Goal: Information Seeking & Learning: Learn about a topic

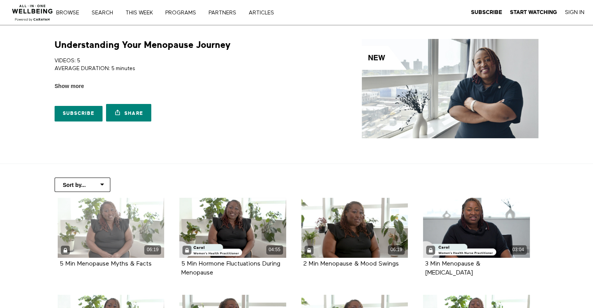
click at [120, 238] on div "06:19" at bounding box center [111, 228] width 107 height 60
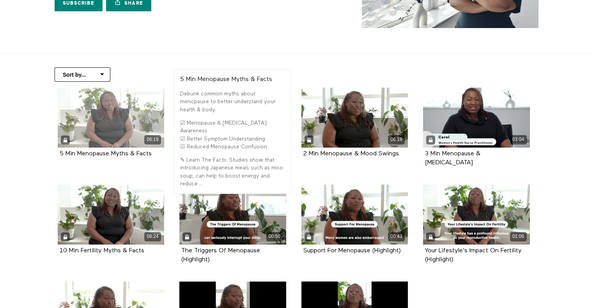
scroll to position [117, 0]
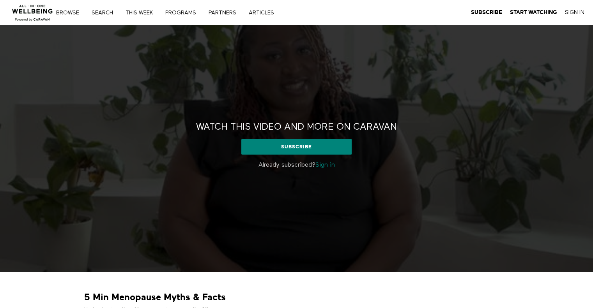
click at [331, 168] on link "Sign in" at bounding box center [324, 165] width 19 height 6
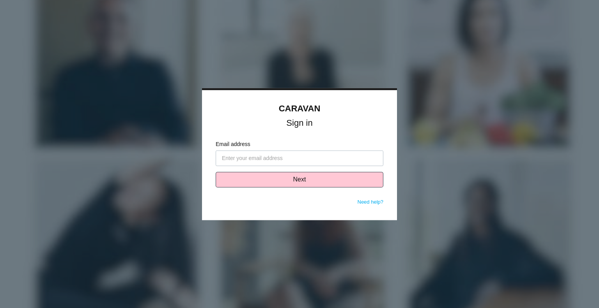
click at [282, 155] on input "Email address" at bounding box center [300, 159] width 168 height 16
type input "h"
click at [241, 159] on input "Email address" at bounding box center [300, 159] width 168 height 16
paste input "[EMAIL_ADDRESS][DOMAIN_NAME]"
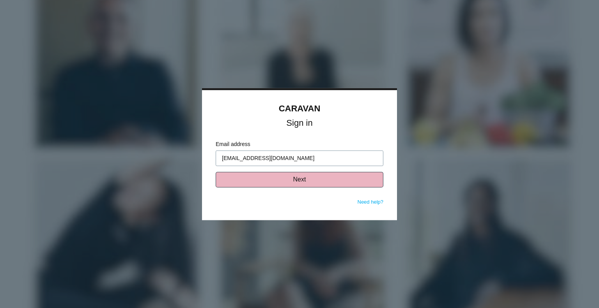
type input "[EMAIL_ADDRESS][DOMAIN_NAME]"
click at [290, 180] on button "Next" at bounding box center [300, 180] width 168 height 16
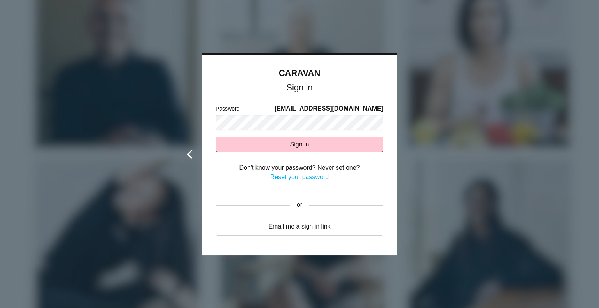
click at [202, 133] on div "CARAVAN Sign in Email address heitzsd@miamioh.edu Next Need help? Password heit…" at bounding box center [299, 155] width 195 height 204
click at [216, 137] on button "Sign in" at bounding box center [300, 145] width 168 height 16
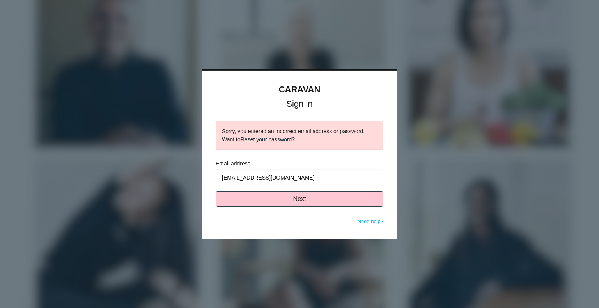
click at [276, 140] on link "Reset your password" at bounding box center [266, 139] width 51 height 6
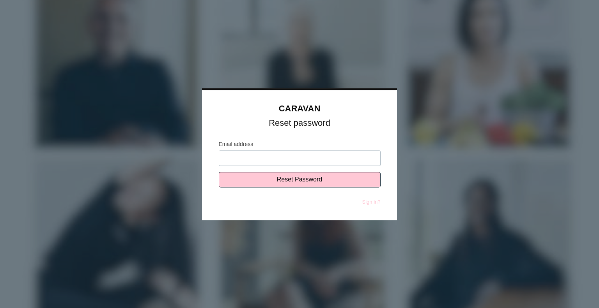
click at [263, 161] on input "Email address" at bounding box center [300, 159] width 162 height 16
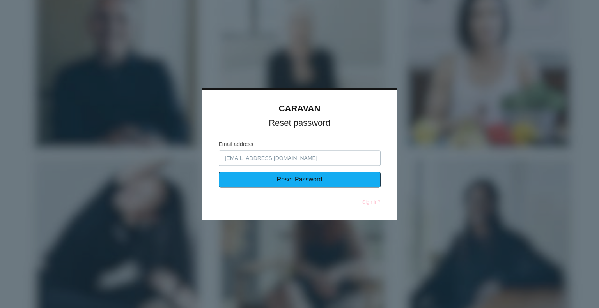
type input "[EMAIL_ADDRESS][DOMAIN_NAME]"
click at [251, 184] on input "Reset Password" at bounding box center [300, 180] width 162 height 16
type input "Sending..."
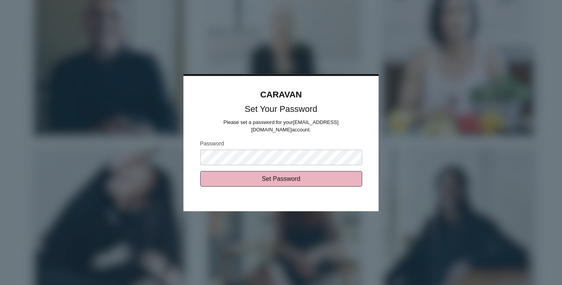
click at [277, 171] on input "Set Password" at bounding box center [281, 179] width 162 height 16
type input "Sending..."
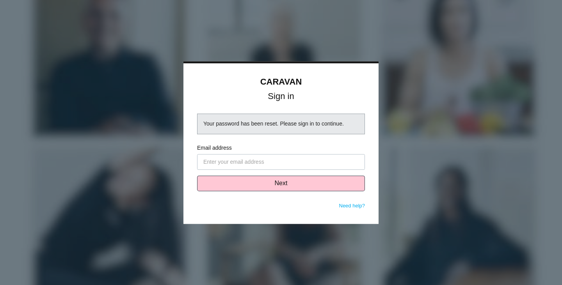
click at [256, 120] on div "Your password has been reset. Please sign in to continue." at bounding box center [280, 124] width 155 height 8
click at [233, 166] on input "Email address" at bounding box center [281, 162] width 168 height 16
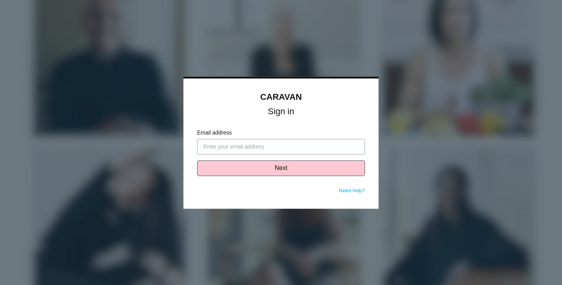
type input "[EMAIL_ADDRESS][DOMAIN_NAME]"
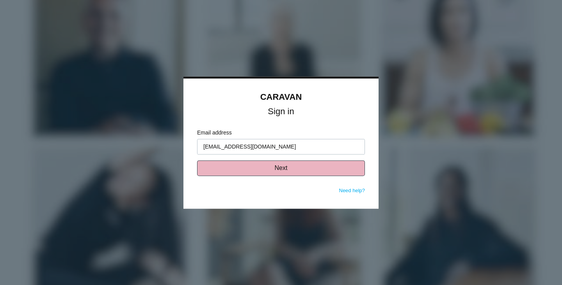
click at [262, 165] on button "Next" at bounding box center [281, 168] width 168 height 16
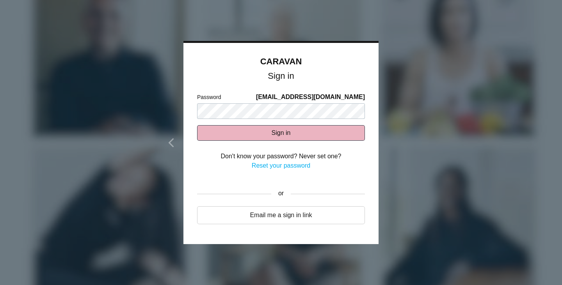
click at [255, 135] on button "Sign in" at bounding box center [281, 133] width 168 height 16
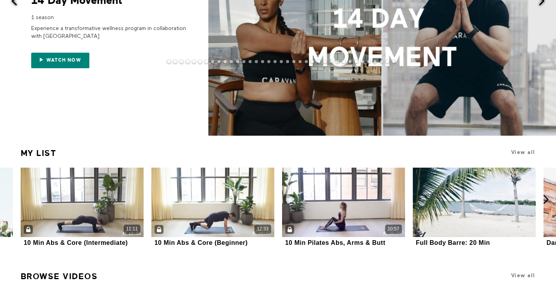
scroll to position [234, 0]
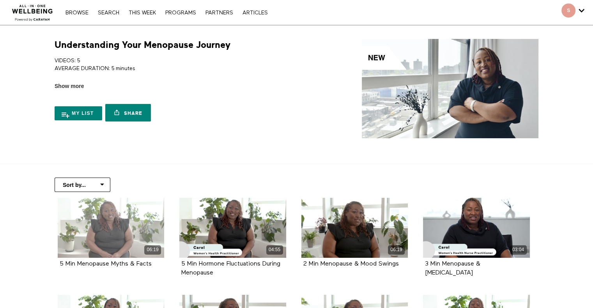
click at [137, 236] on div "06:19" at bounding box center [111, 228] width 107 height 60
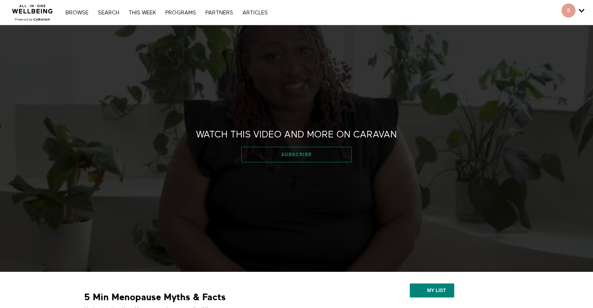
click at [293, 160] on link "Subscribe" at bounding box center [296, 155] width 110 height 16
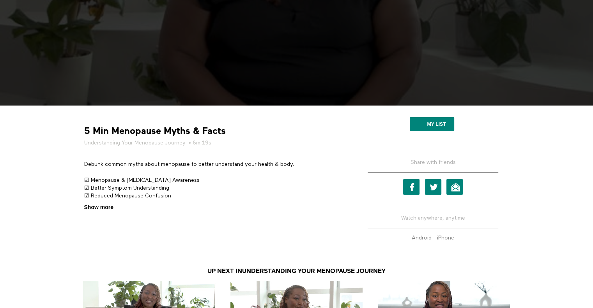
scroll to position [195, 0]
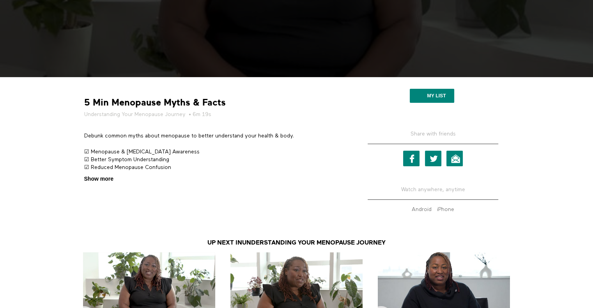
click at [101, 181] on span "Show more" at bounding box center [98, 179] width 29 height 8
click at [0, 0] on input "Show more Show less" at bounding box center [0, 0] width 0 height 0
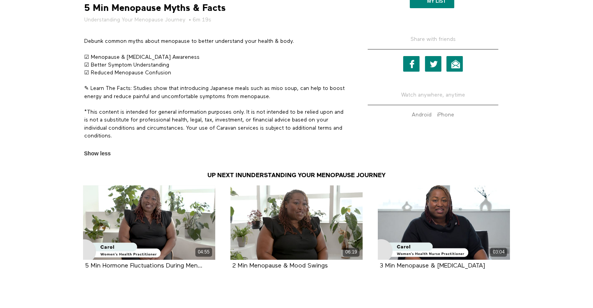
scroll to position [326, 0]
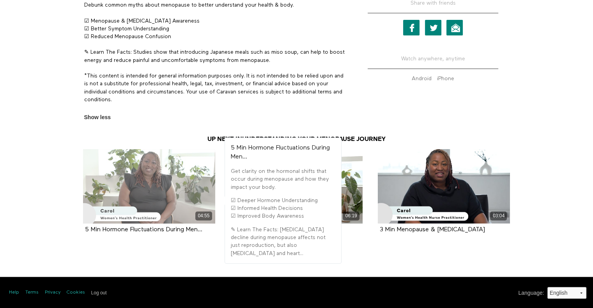
click at [102, 183] on div "04:55" at bounding box center [149, 186] width 132 height 74
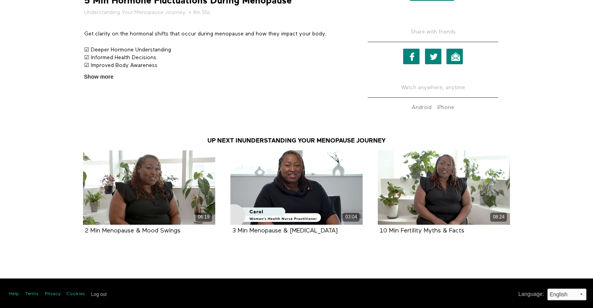
scroll to position [298, 0]
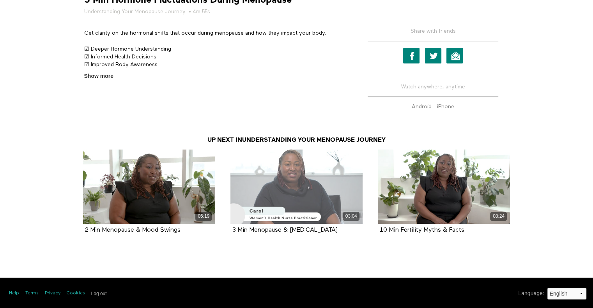
click at [318, 193] on div "03:04" at bounding box center [296, 187] width 132 height 74
